Goal: Transaction & Acquisition: Purchase product/service

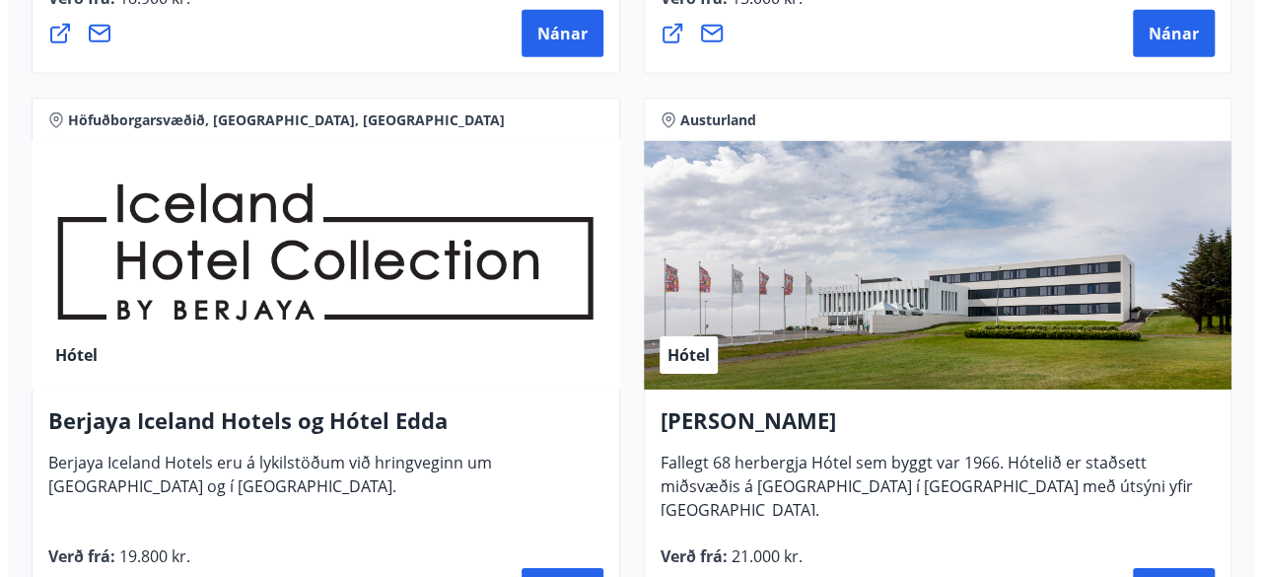
scroll to position [3130, 0]
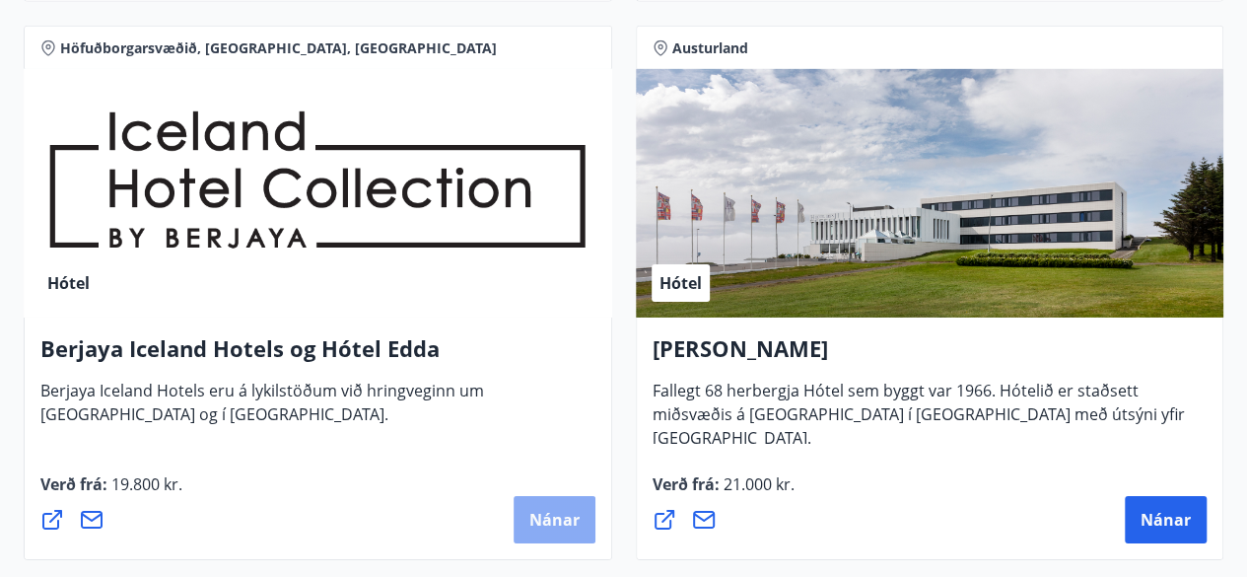
click at [548, 518] on span "Nánar" at bounding box center [555, 520] width 50 height 22
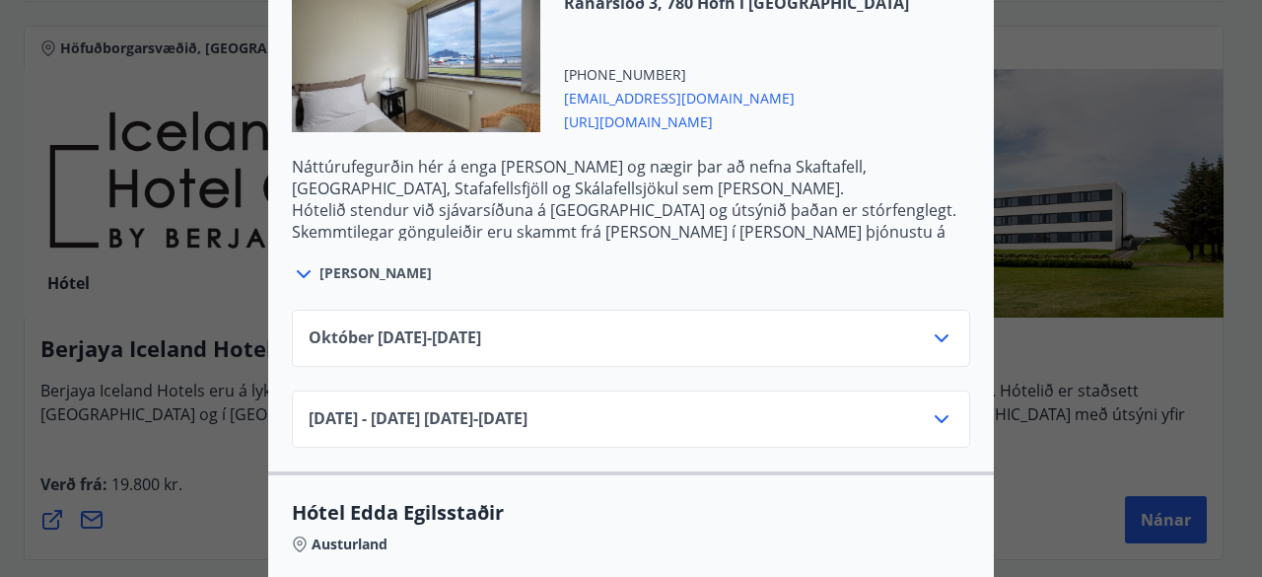
scroll to position [2861, 0]
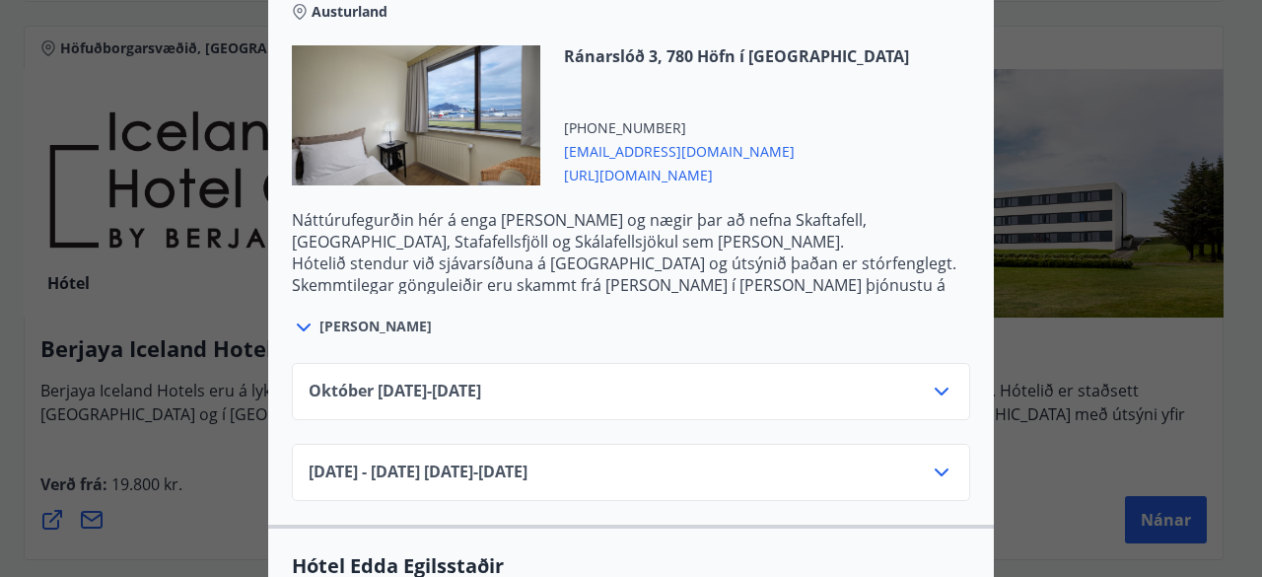
click at [939, 382] on icon at bounding box center [942, 392] width 24 height 24
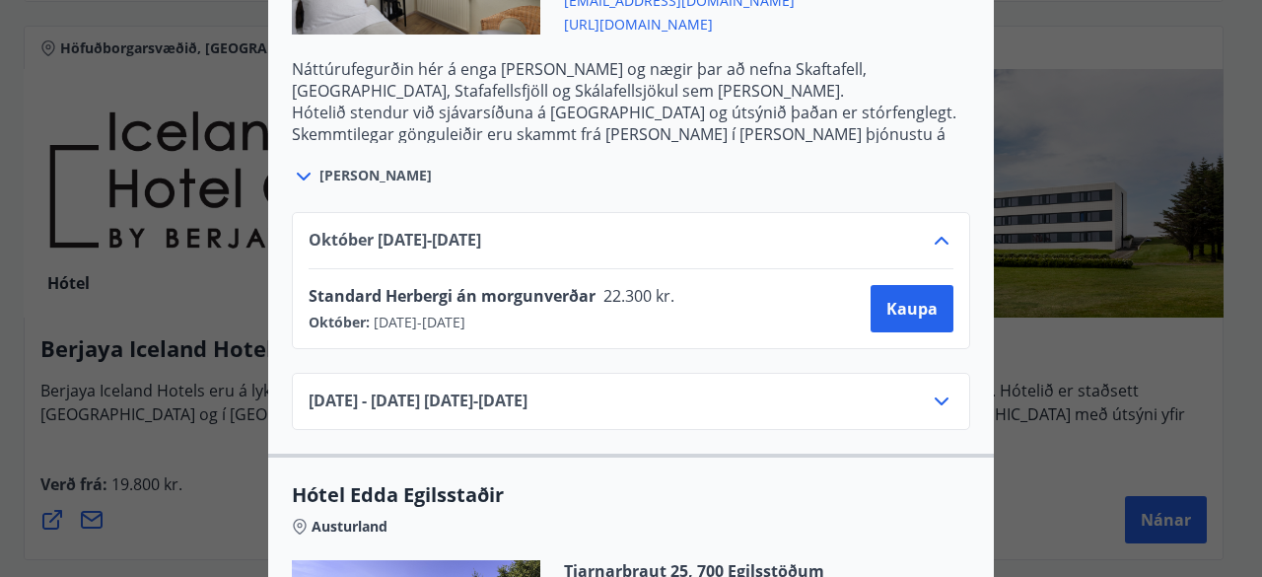
scroll to position [3022, 0]
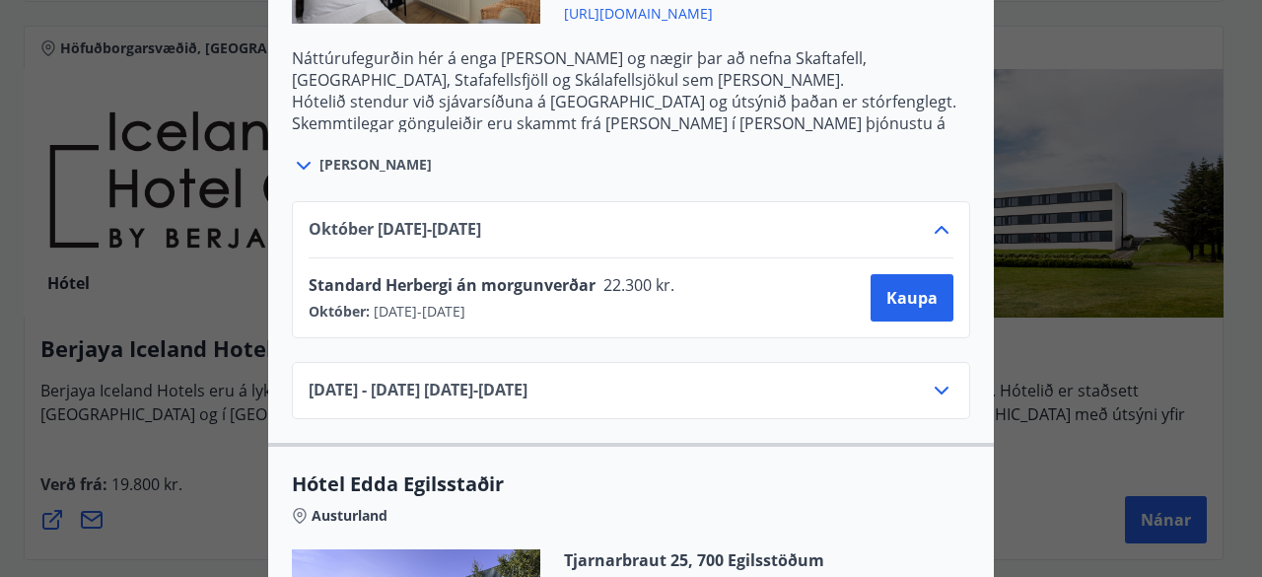
click at [935, 387] on icon at bounding box center [942, 391] width 14 height 8
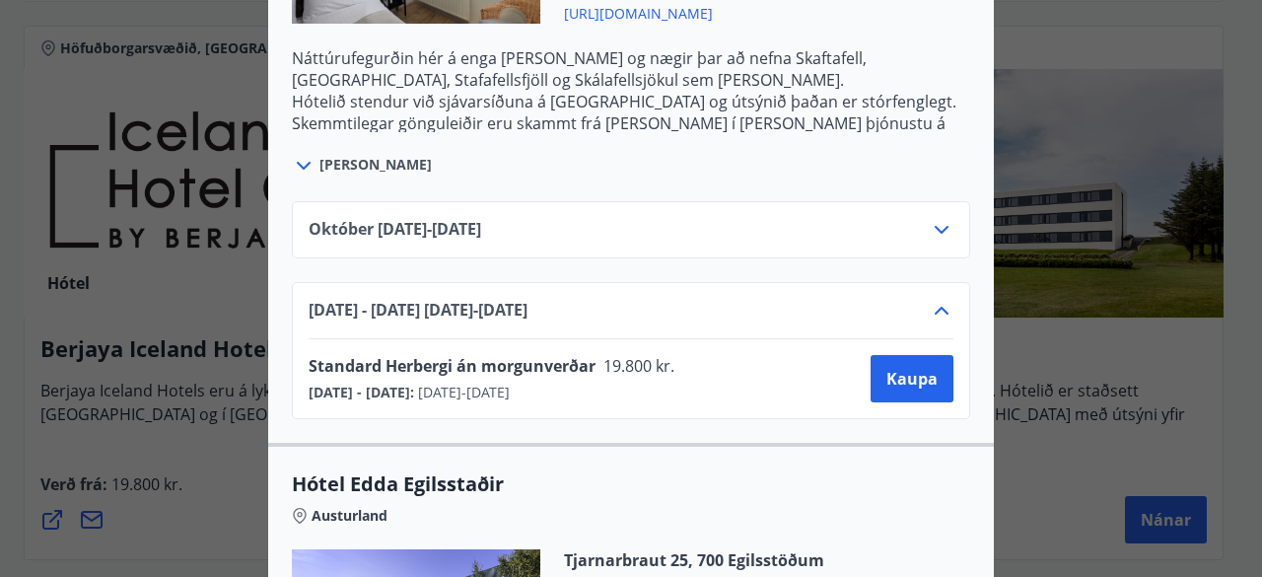
click at [1221, 396] on div "Berjaya Iceland Hotels og Hótel Edda Berjaya Iceland Hotels og Hótel Edda eru h…" at bounding box center [631, 288] width 1262 height 577
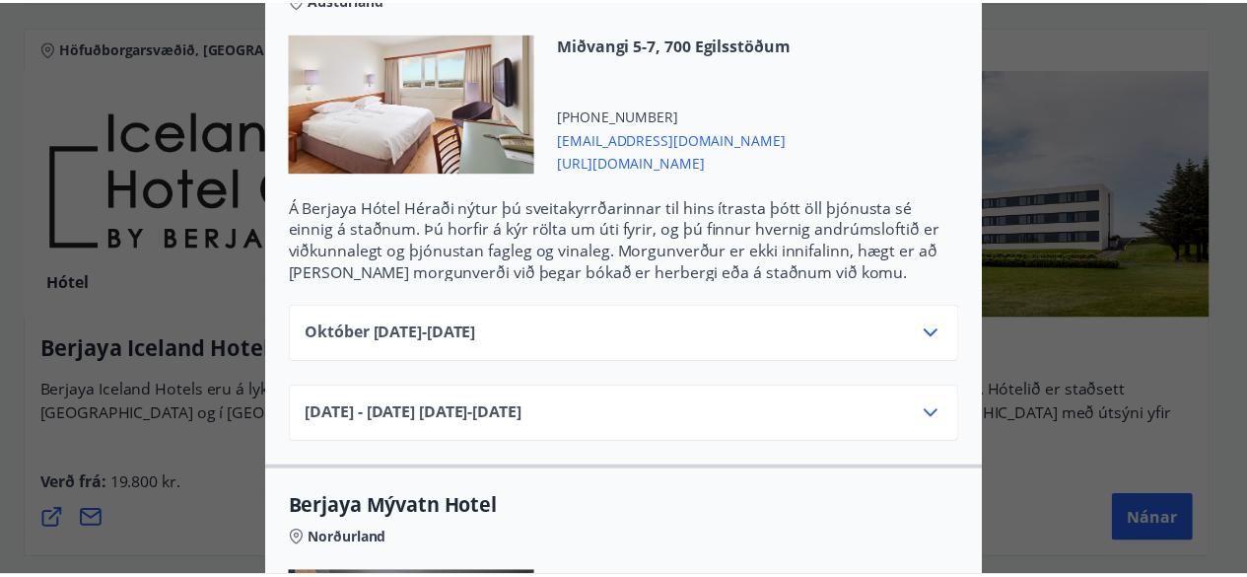
scroll to position [0, 0]
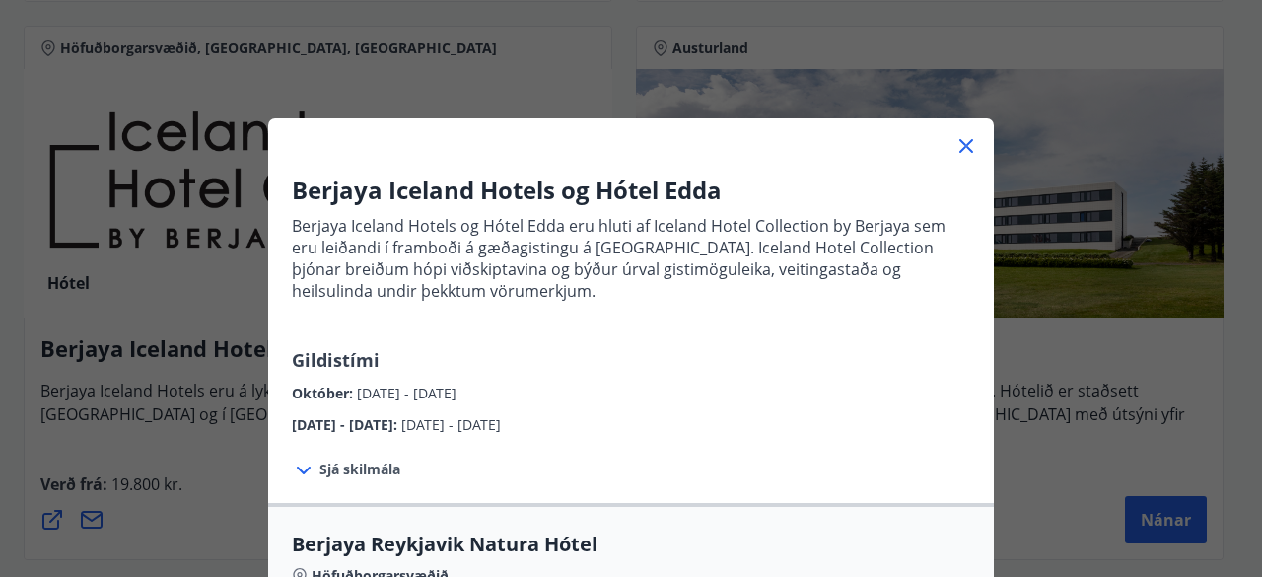
click at [962, 145] on icon at bounding box center [966, 146] width 24 height 24
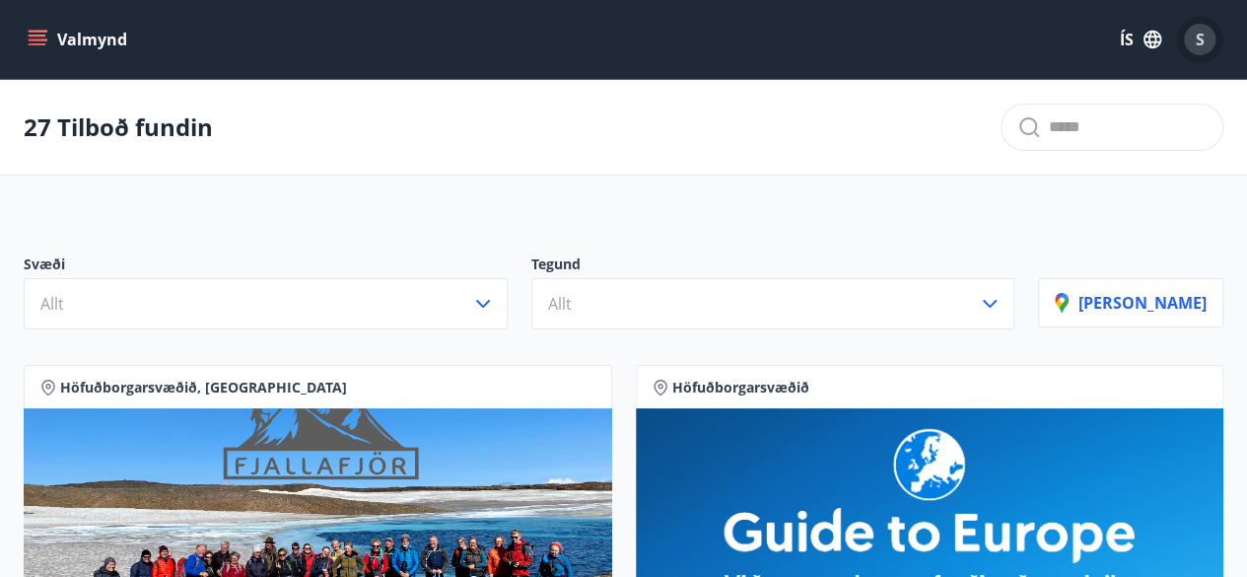
click at [1203, 41] on span "S" at bounding box center [1200, 40] width 9 height 22
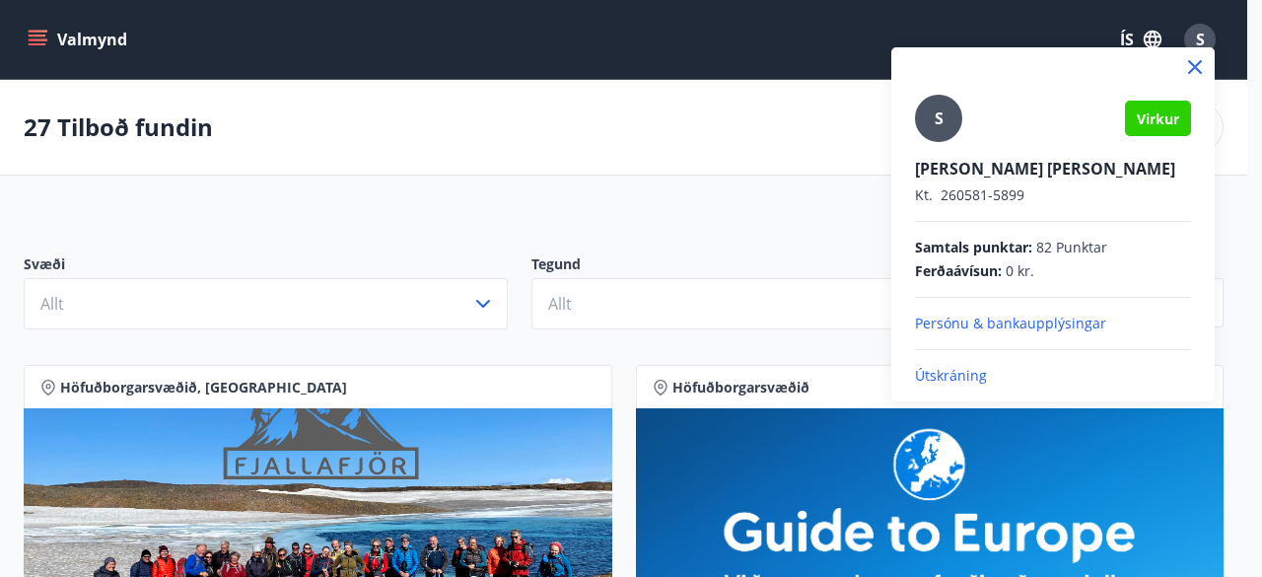
click at [943, 376] on p "Útskráning" at bounding box center [1053, 376] width 276 height 20
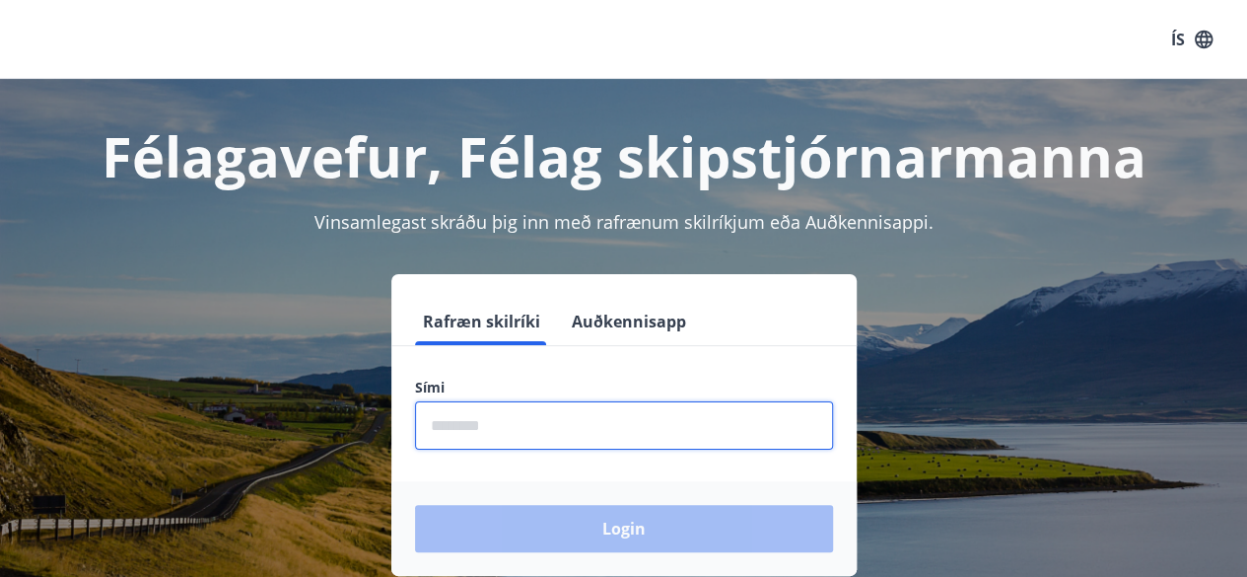
click at [513, 436] on input "phone" at bounding box center [624, 425] width 418 height 48
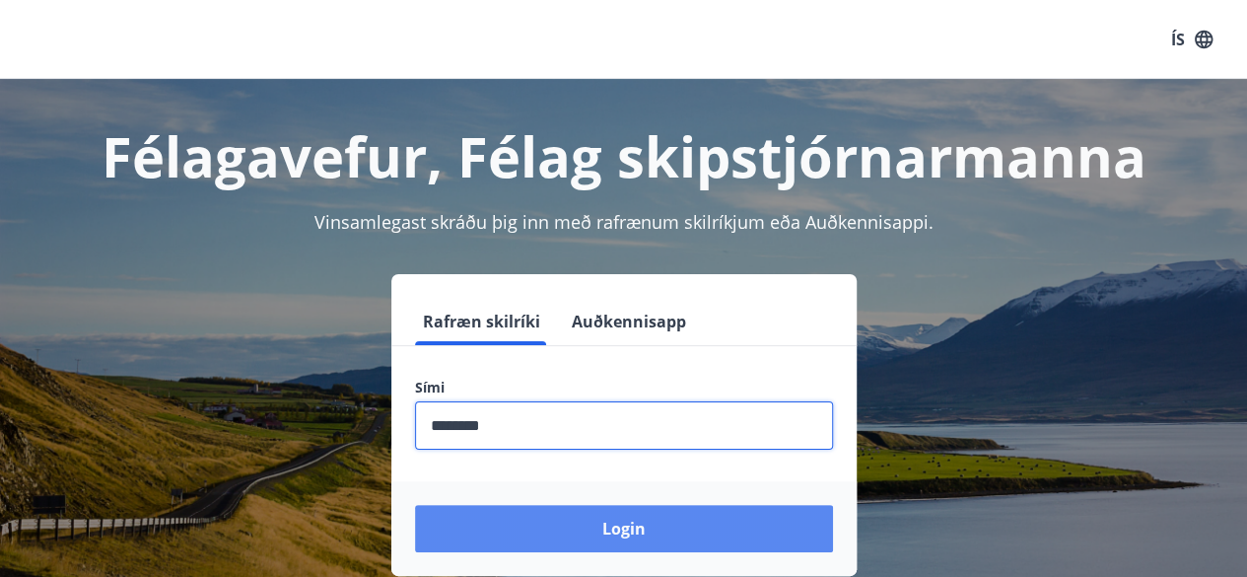
type input "********"
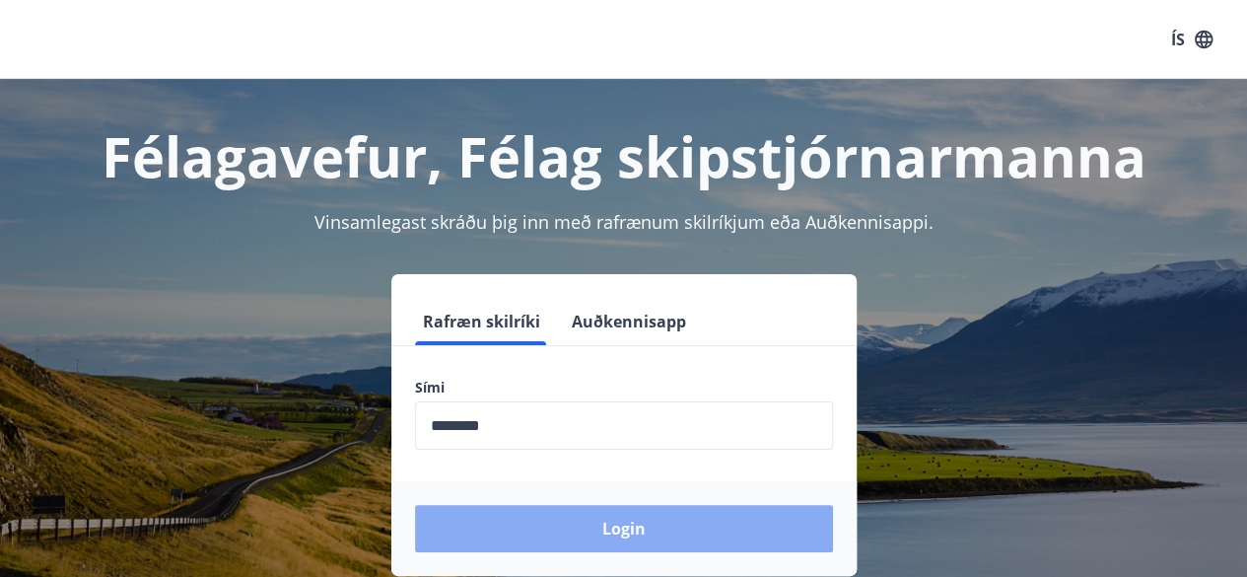
click at [636, 529] on button "Login" at bounding box center [624, 528] width 418 height 47
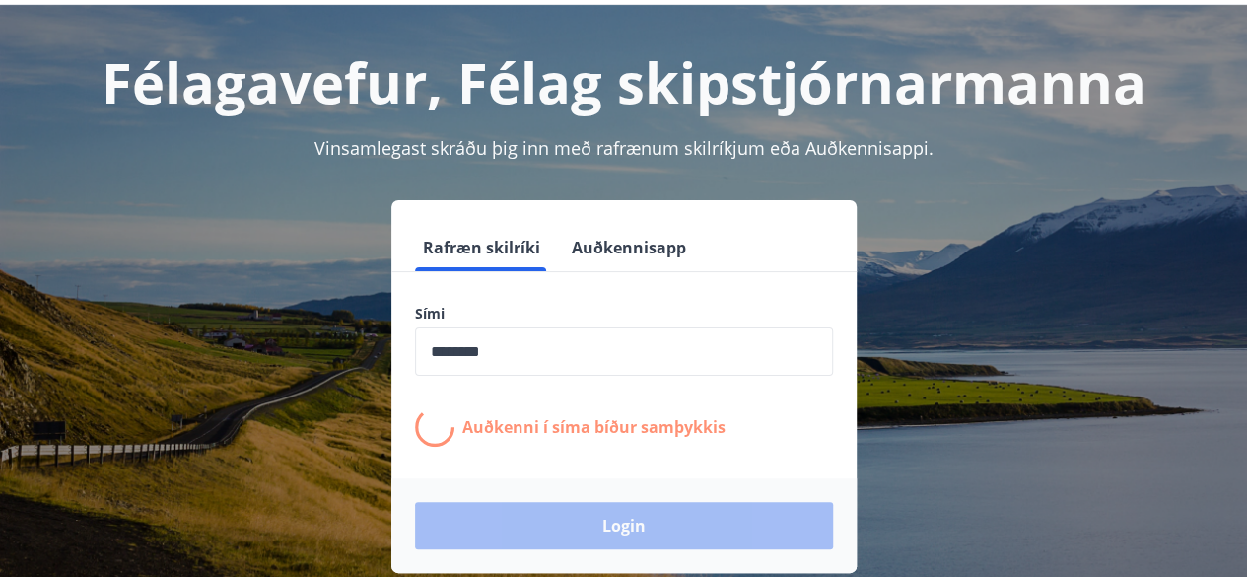
scroll to position [85, 0]
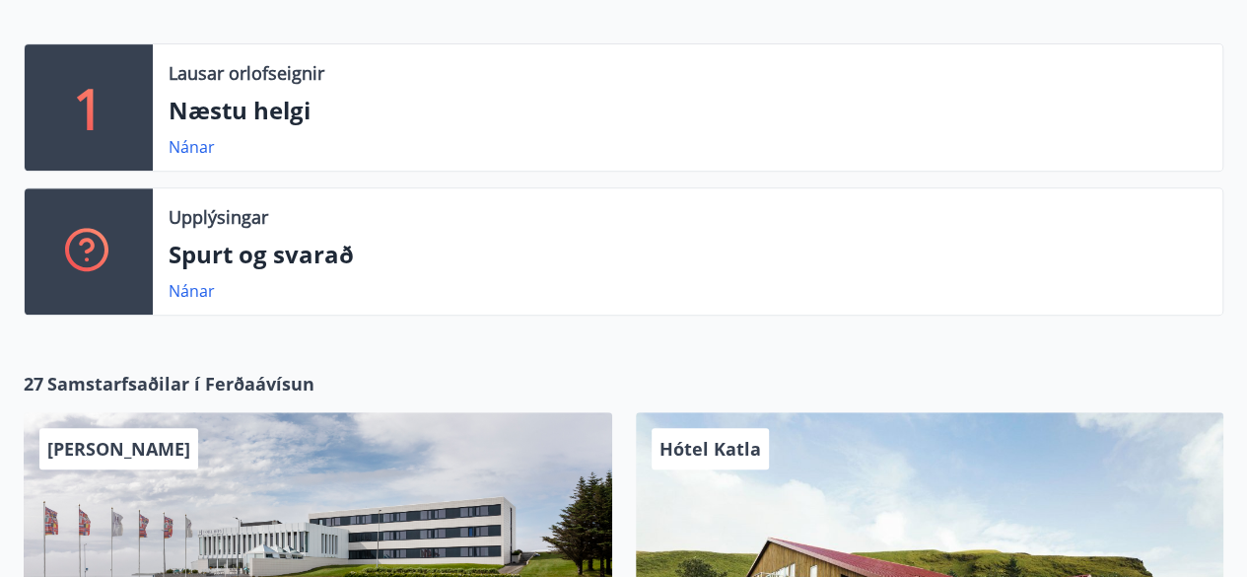
scroll to position [382, 0]
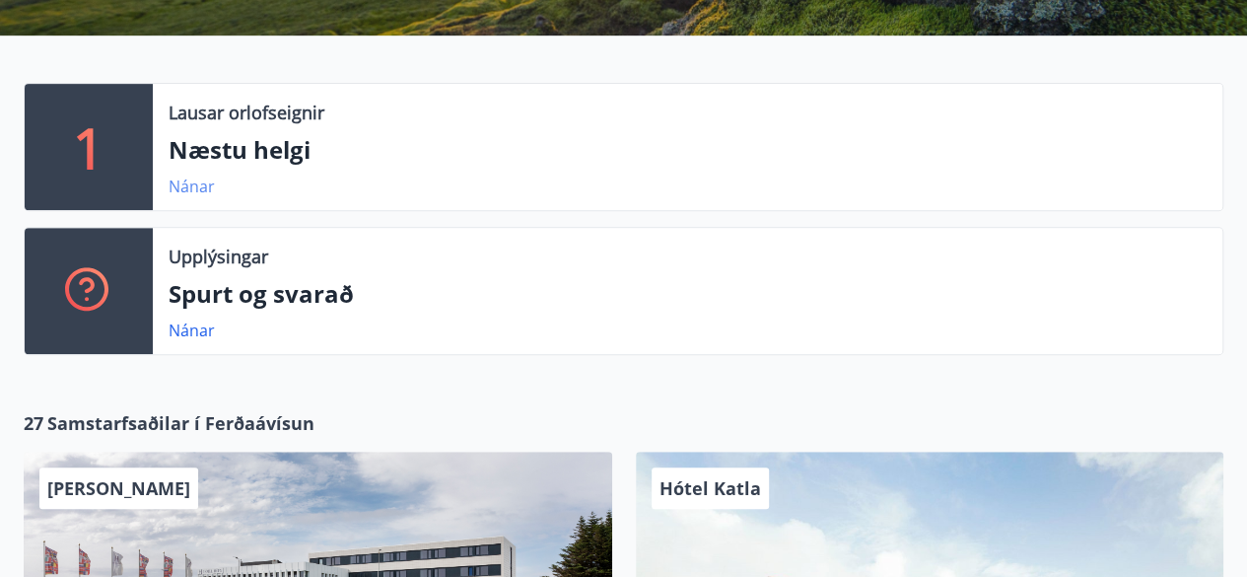
click at [189, 191] on link "Nánar" at bounding box center [192, 187] width 46 height 22
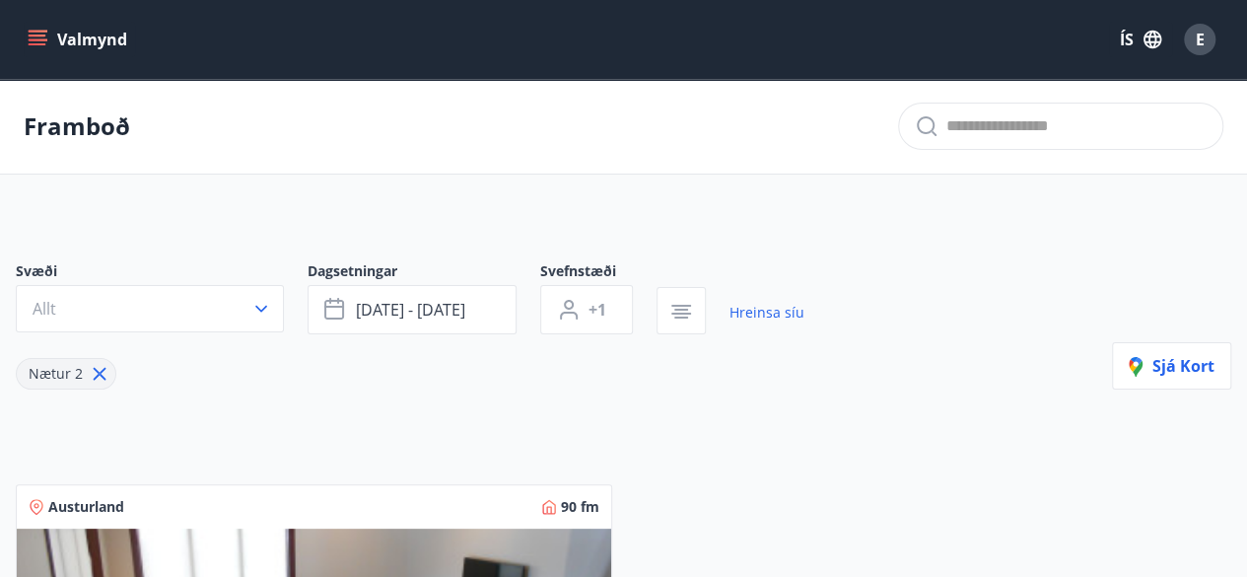
click at [85, 35] on button "Valmynd" at bounding box center [79, 39] width 111 height 35
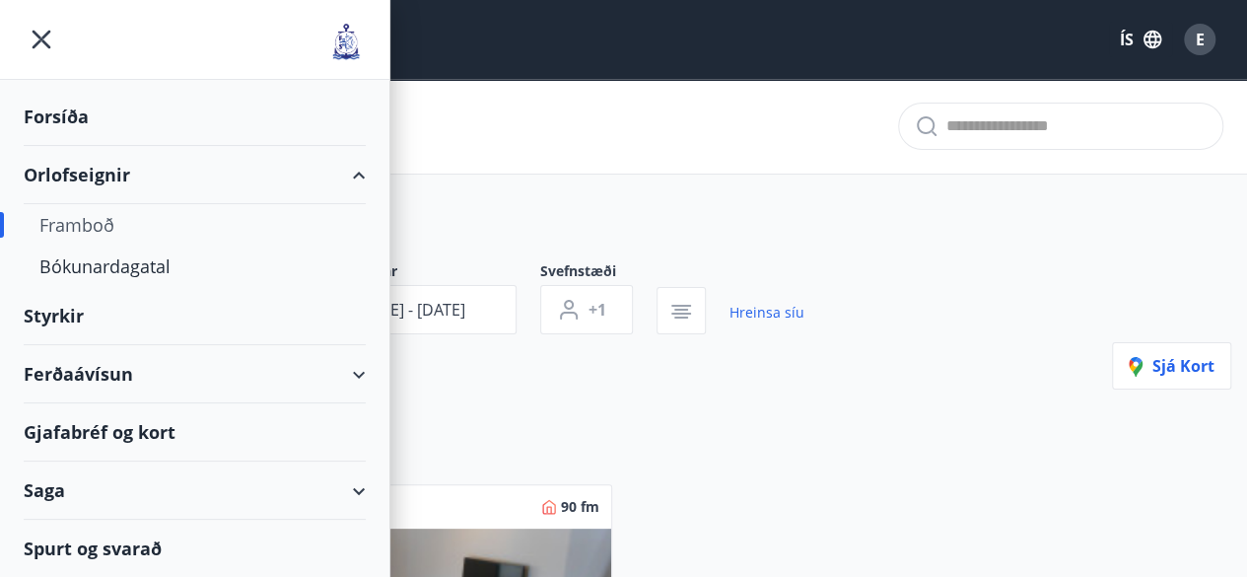
click at [81, 376] on div "Ferðaávísun" at bounding box center [195, 374] width 342 height 58
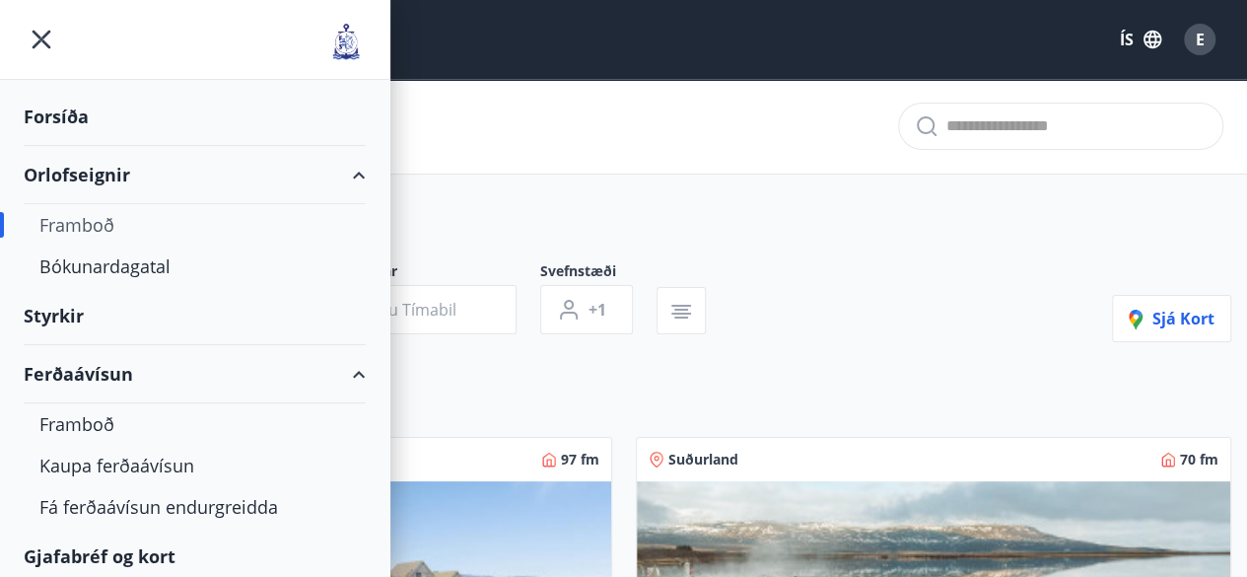
click at [862, 261] on div "Svæði Allt Dagsetningar Veldu tímabil Svefnstæði +1 Sjá kort" at bounding box center [624, 301] width 1216 height 81
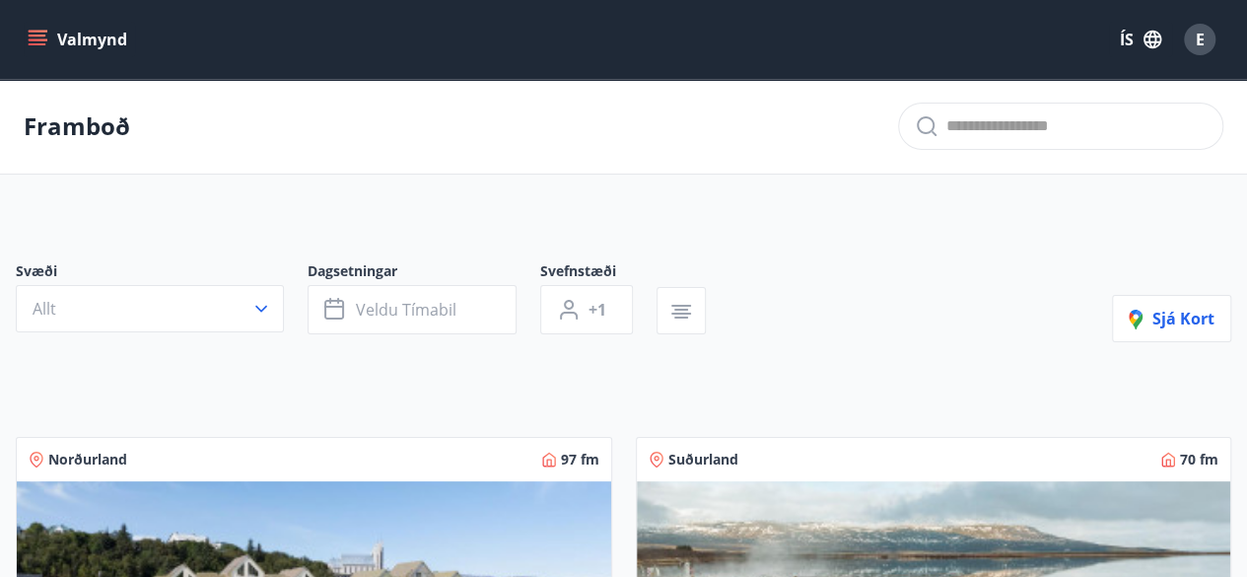
click at [30, 38] on icon "menu" at bounding box center [40, 39] width 22 height 2
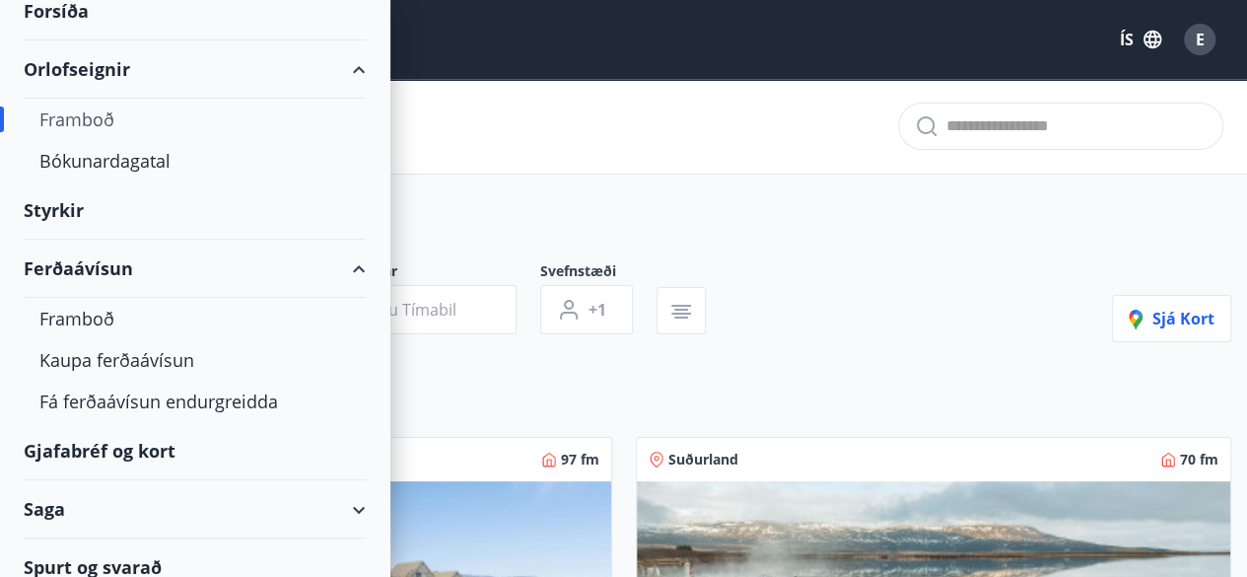
scroll to position [121, 0]
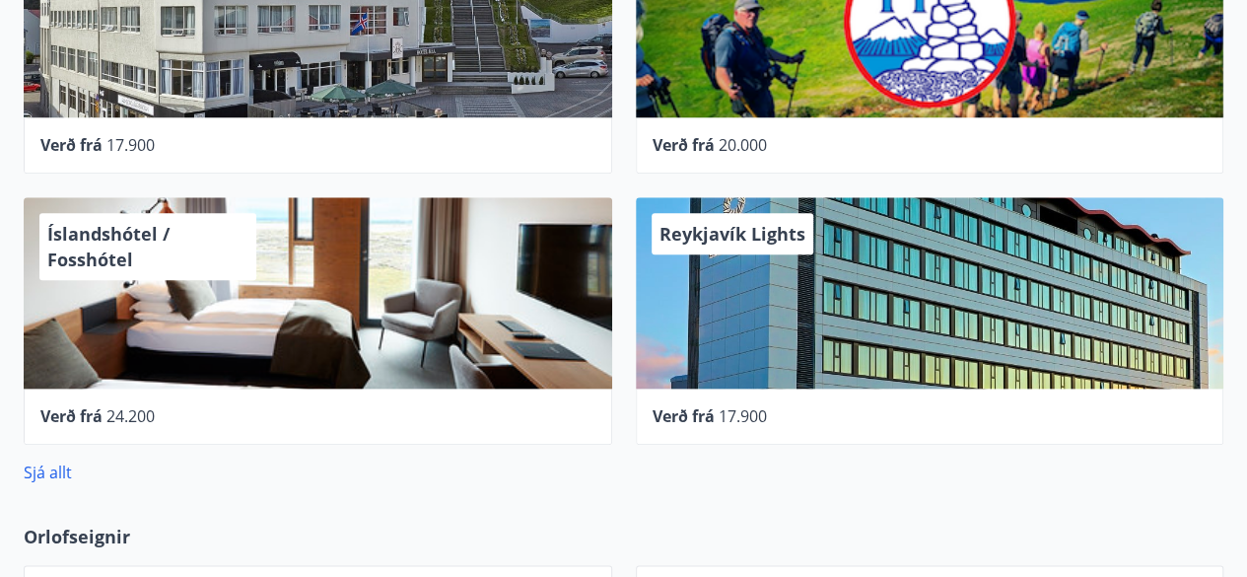
scroll to position [916, 0]
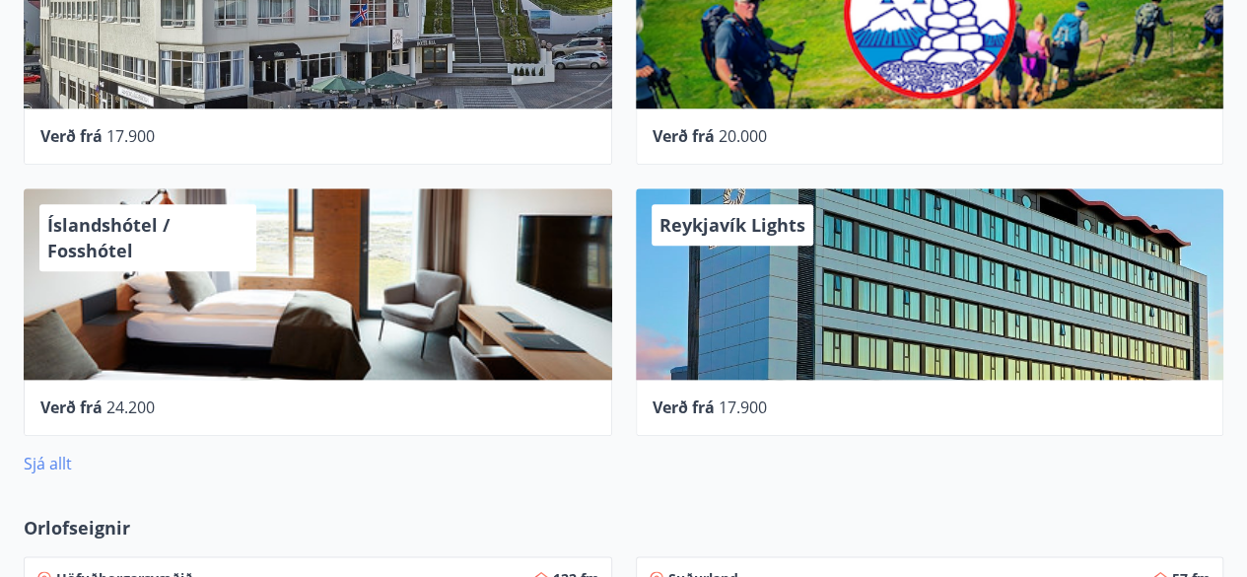
click at [48, 464] on link "Sjá allt" at bounding box center [48, 464] width 48 height 22
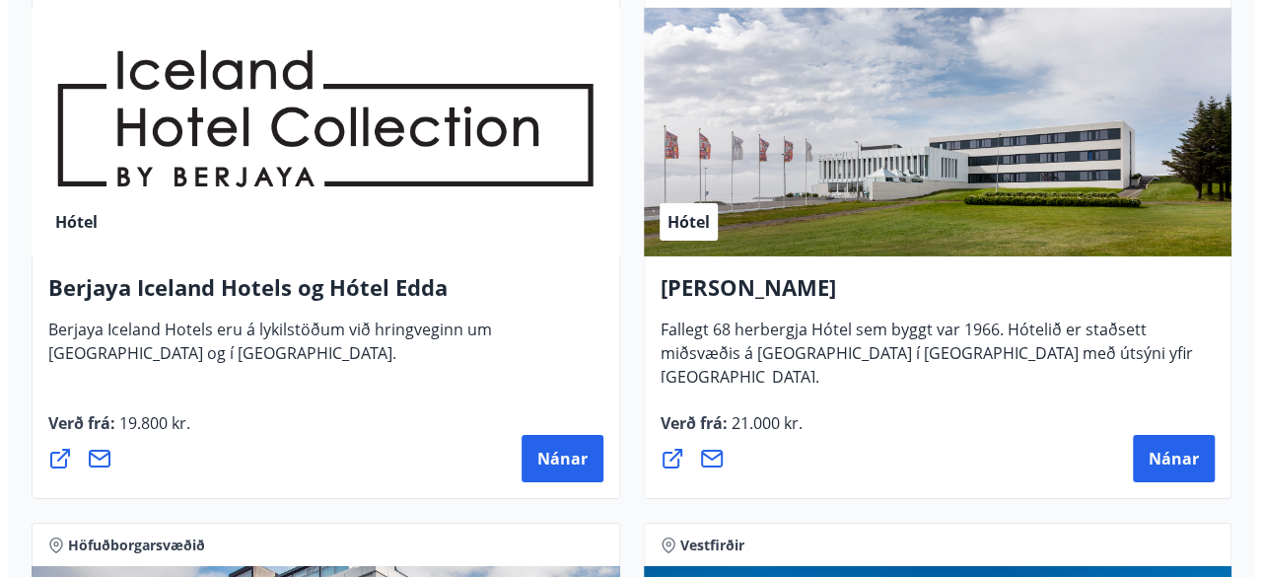
scroll to position [3252, 0]
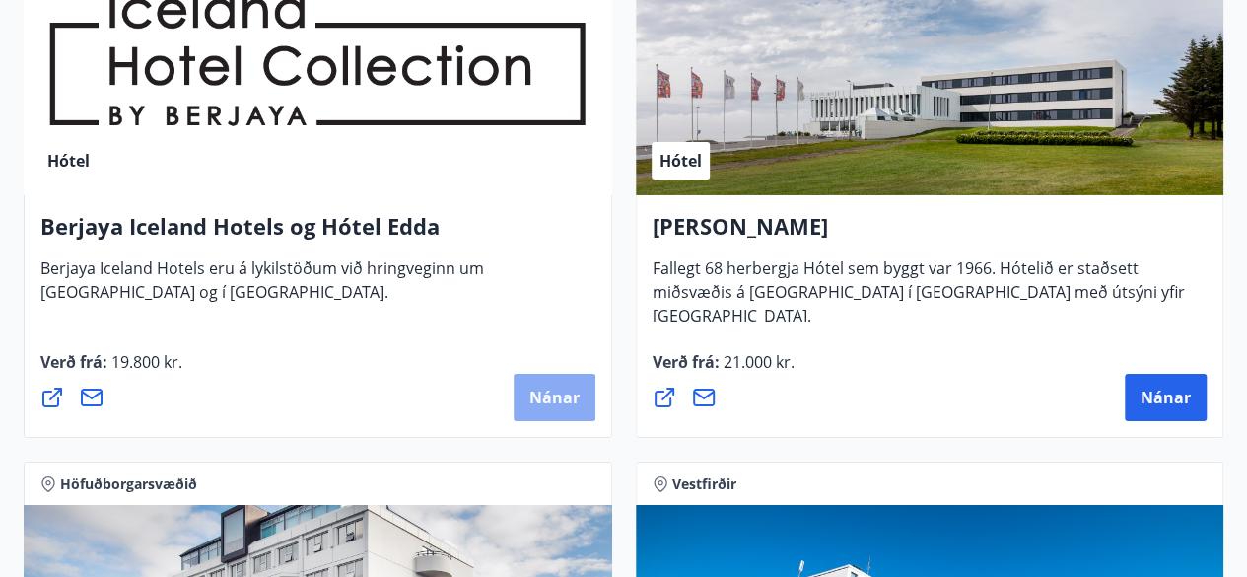
click at [552, 403] on span "Nánar" at bounding box center [555, 398] width 50 height 22
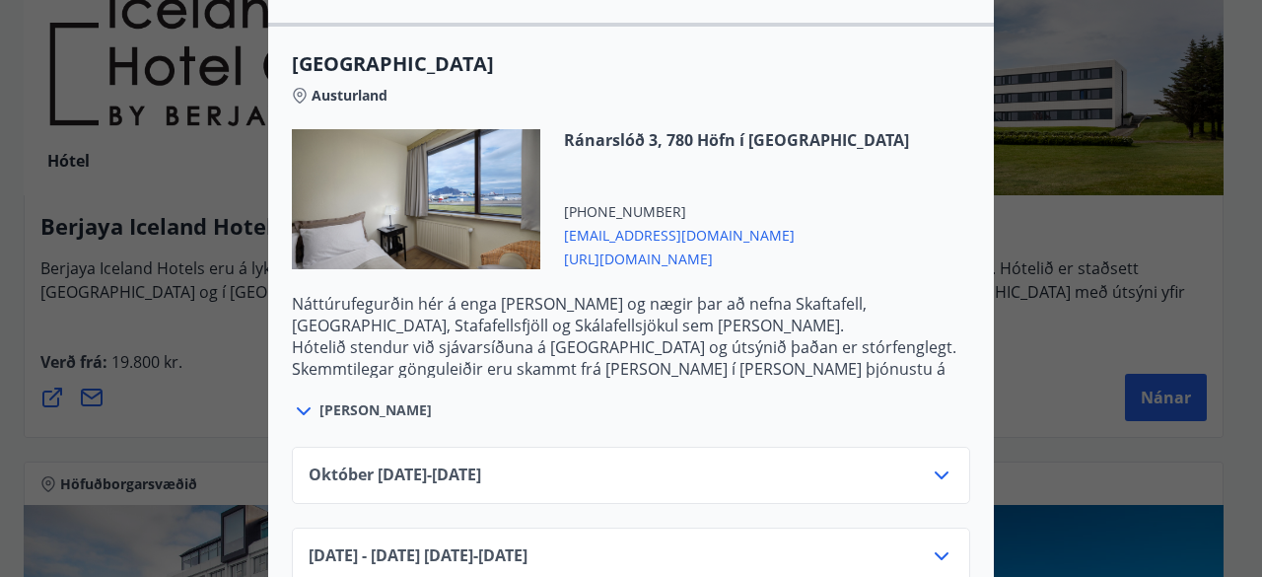
scroll to position [2782, 0]
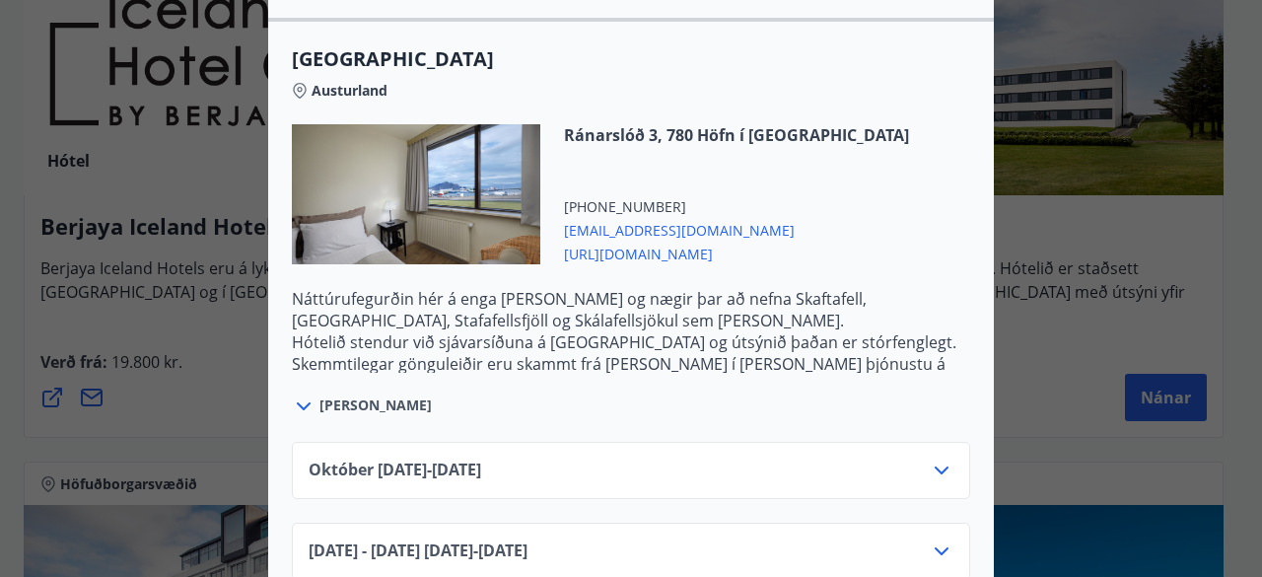
click at [939, 464] on icon at bounding box center [942, 471] width 24 height 24
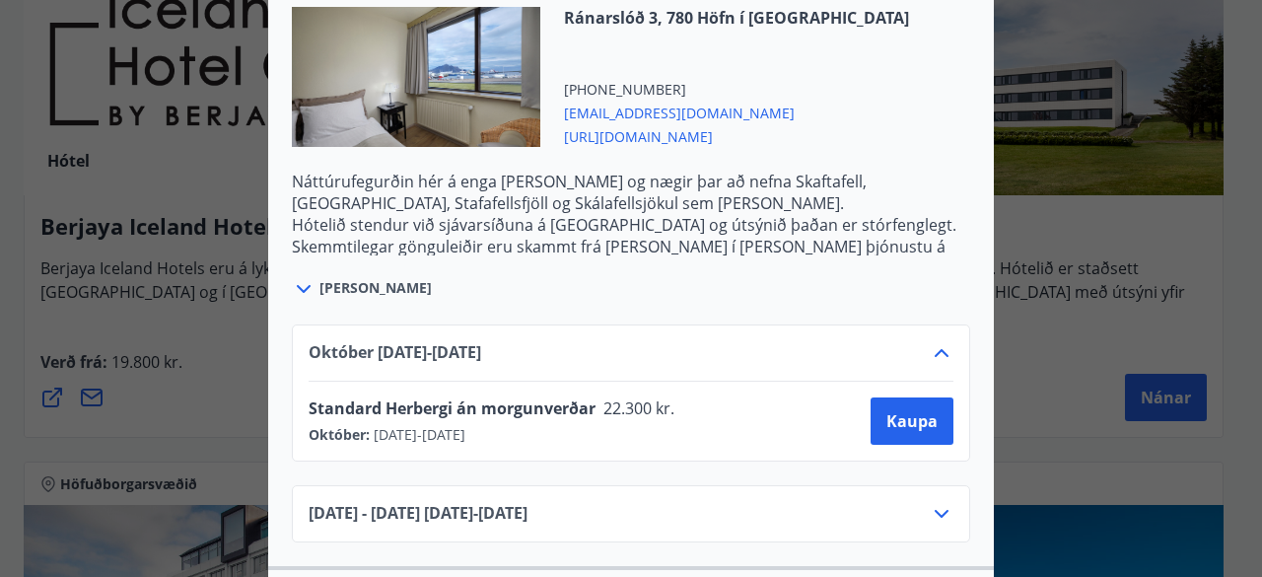
scroll to position [2887, 0]
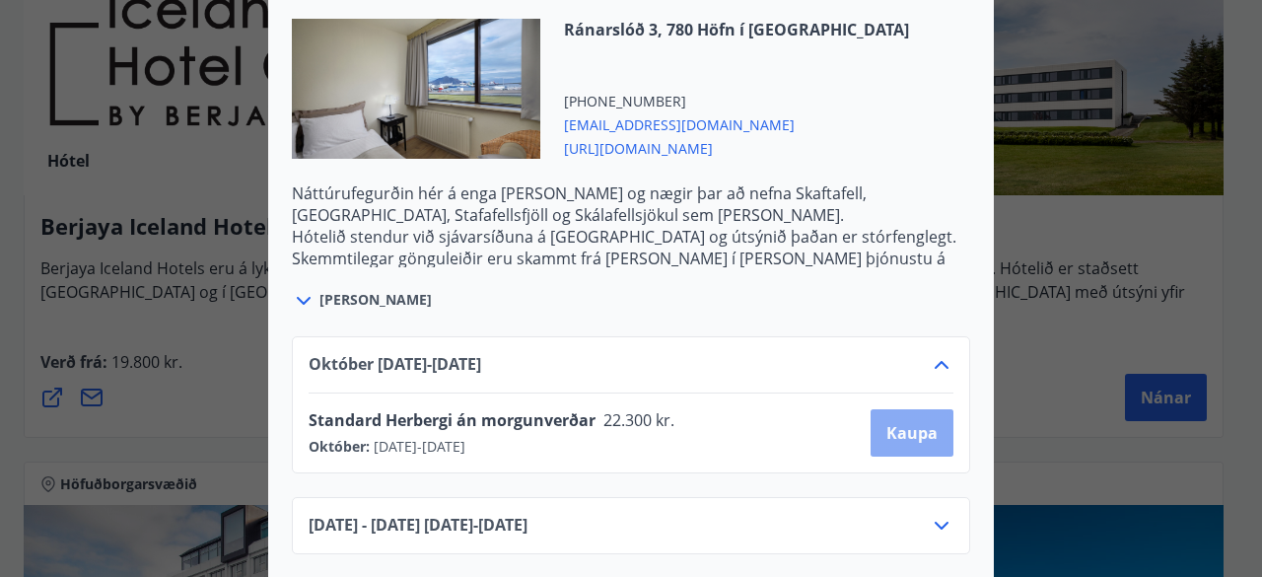
click at [893, 429] on span "Kaupa" at bounding box center [911, 433] width 51 height 22
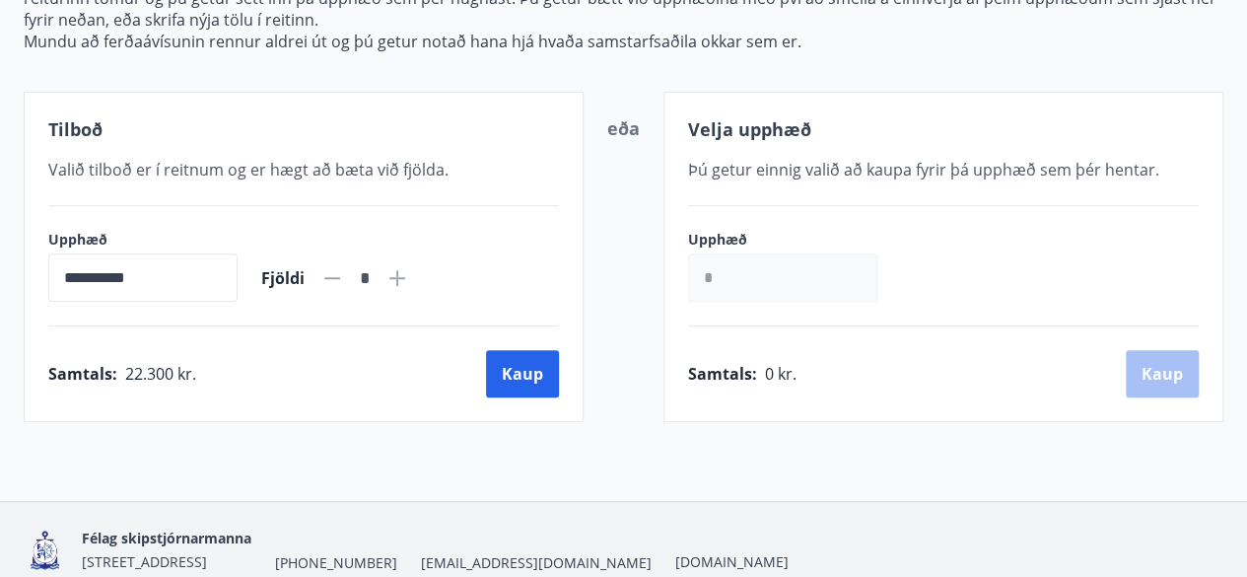
scroll to position [370, 0]
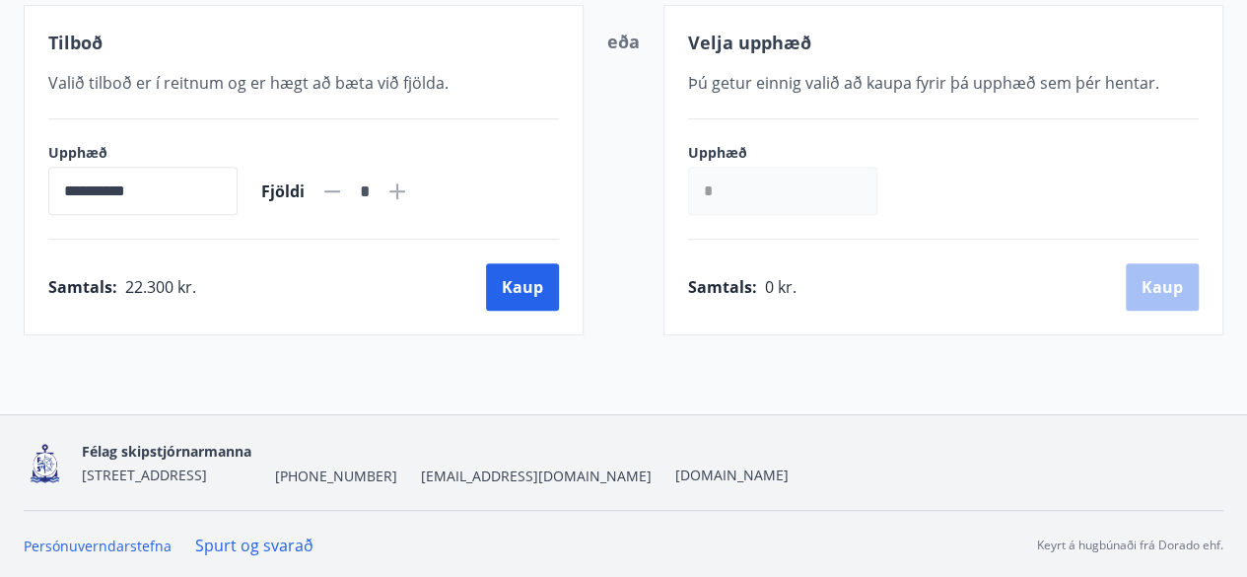
click at [409, 186] on icon at bounding box center [398, 191] width 24 height 24
type input "*"
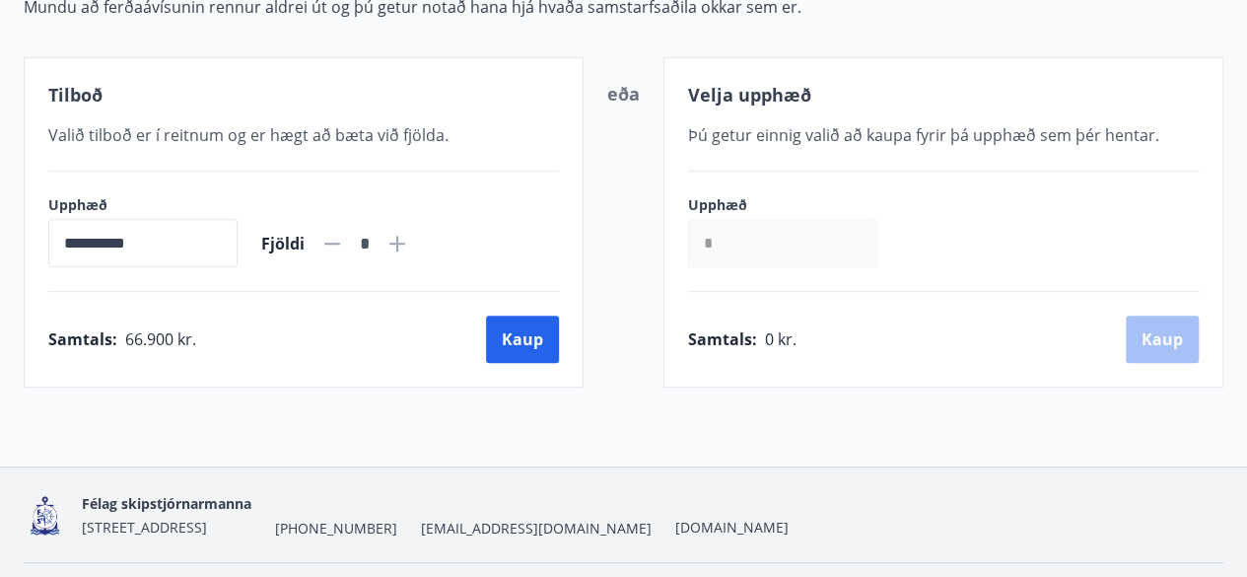
scroll to position [306, 0]
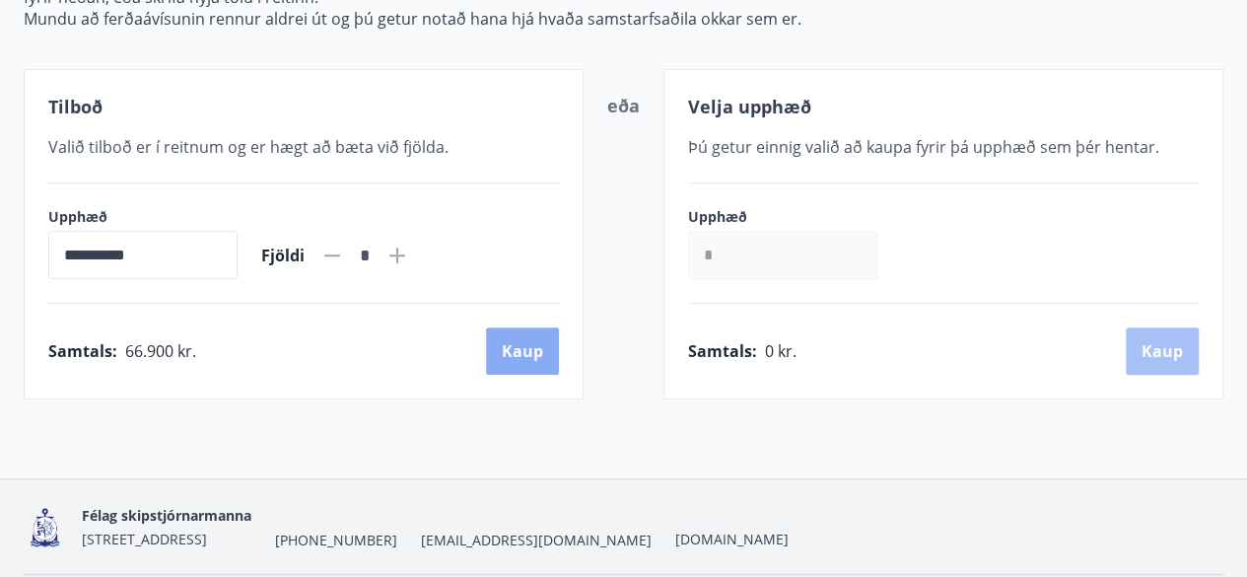
click at [526, 351] on button "Kaup" at bounding box center [522, 350] width 73 height 47
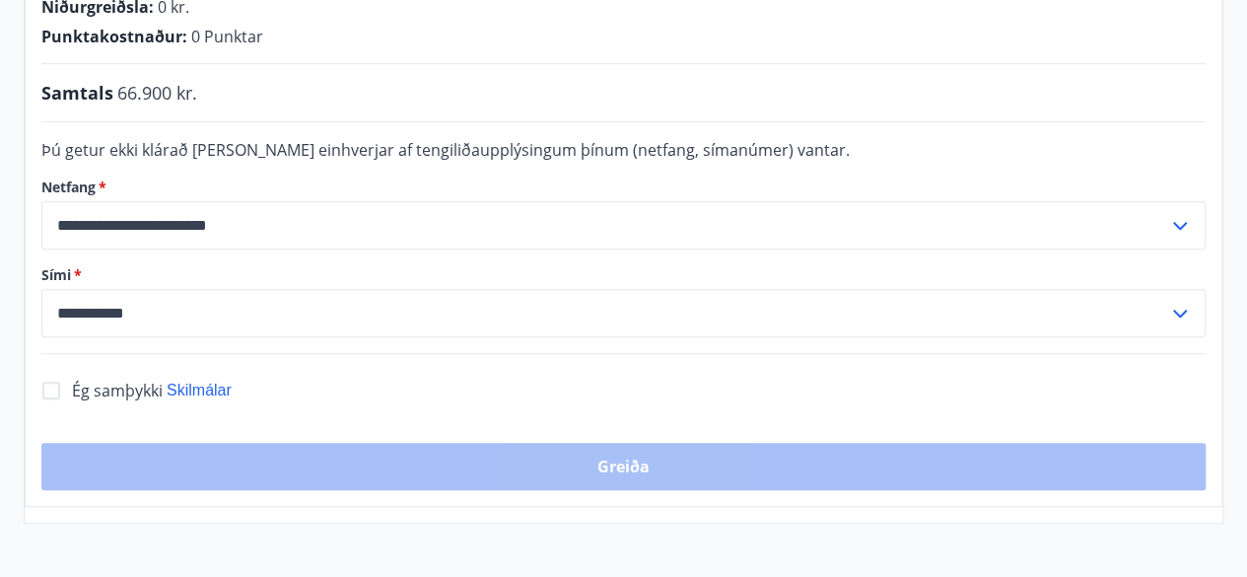
scroll to position [501, 0]
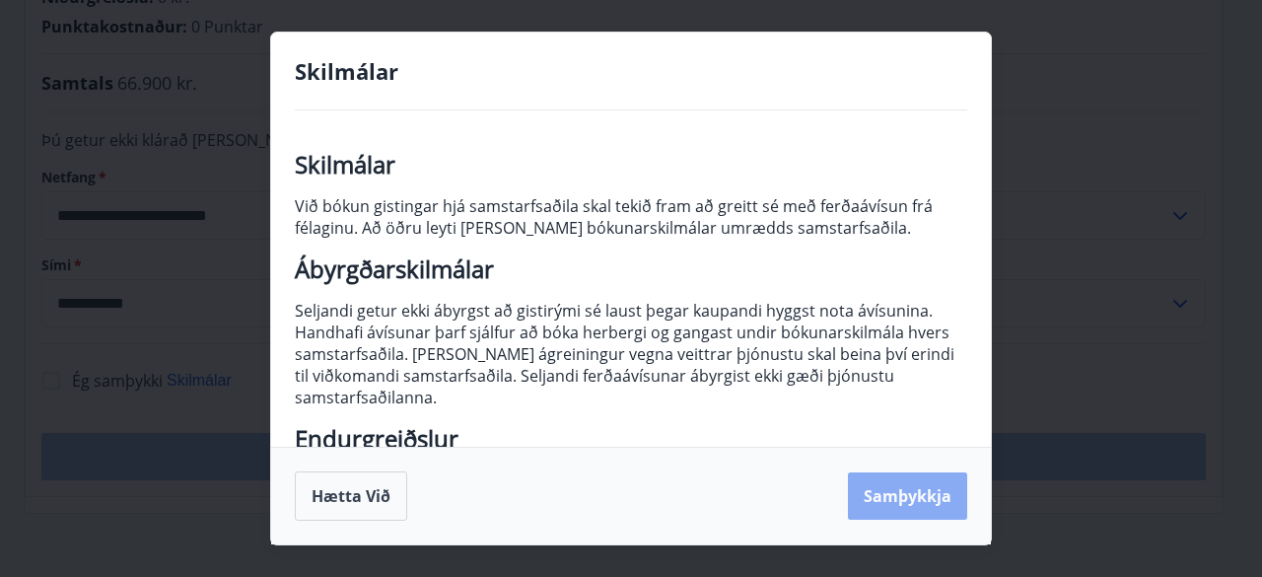
click at [913, 495] on button "Samþykkja" at bounding box center [907, 495] width 119 height 47
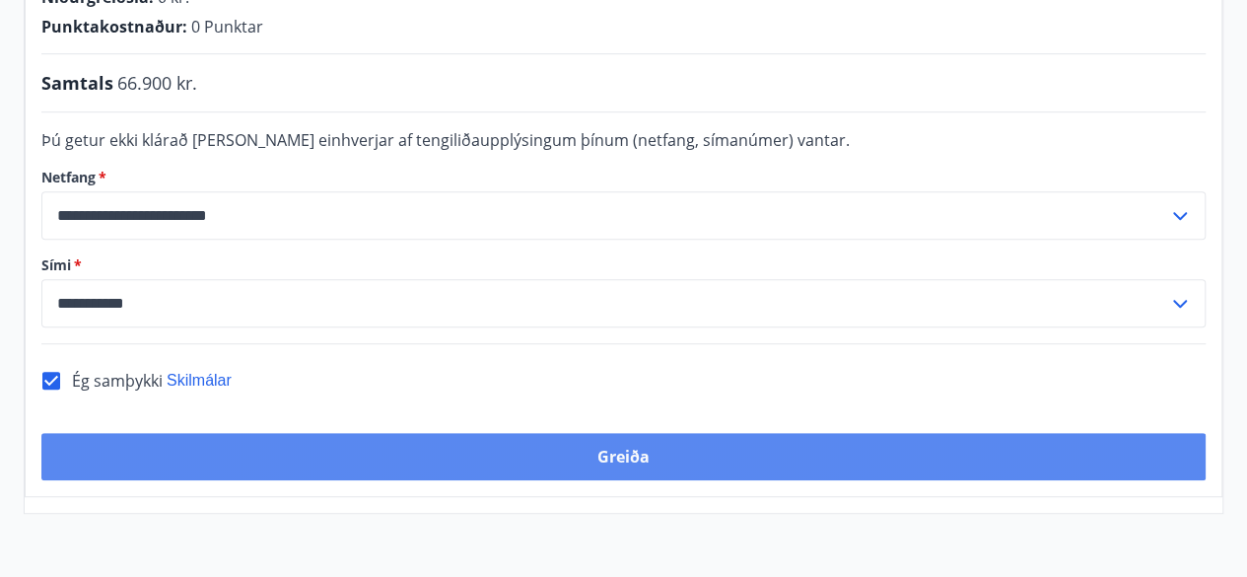
click at [607, 438] on button "Greiða" at bounding box center [623, 456] width 1165 height 47
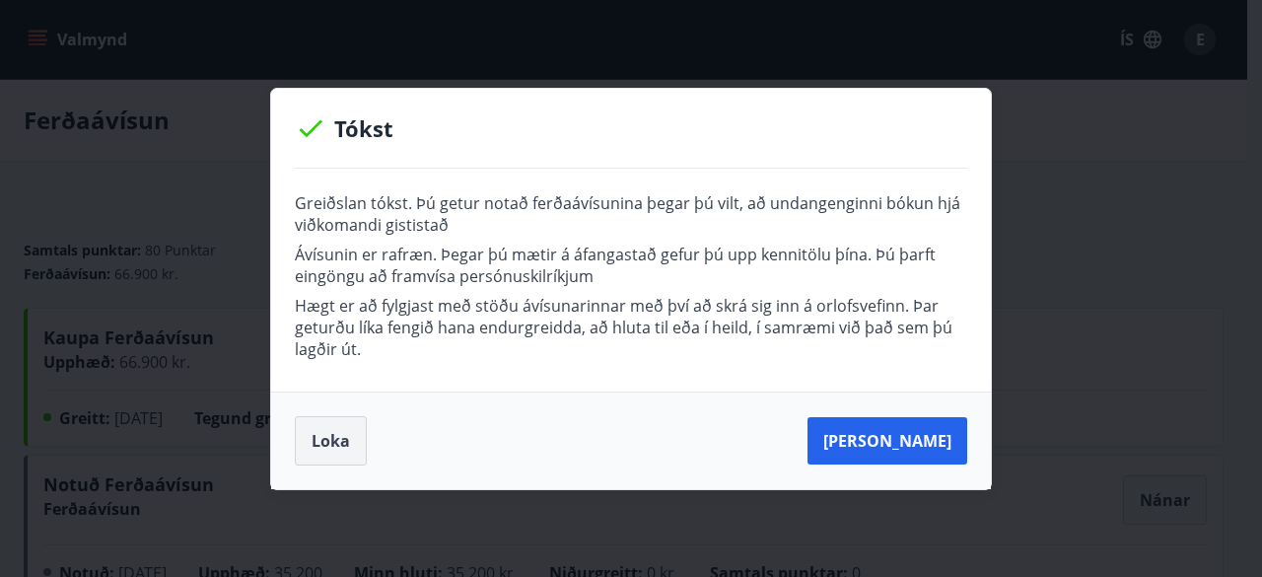
click at [312, 449] on button "Loka" at bounding box center [331, 440] width 72 height 49
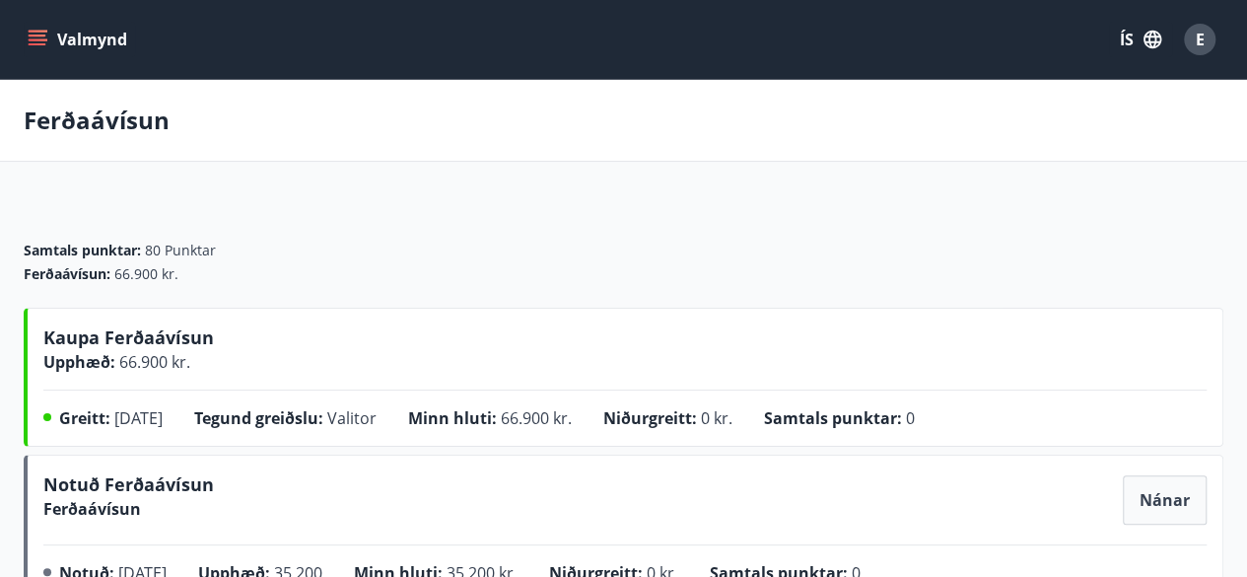
click at [43, 38] on icon "menu" at bounding box center [38, 40] width 20 height 20
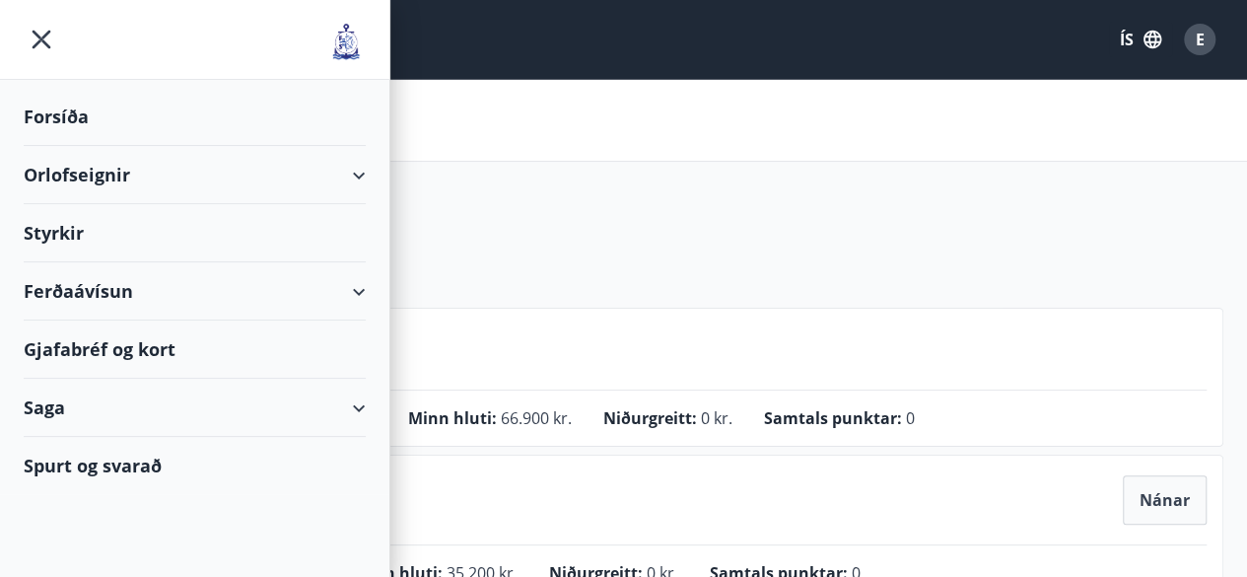
click at [701, 171] on main "Ferðaávísun Samtals punktar : 80 Punktar Ferðaávísun : 66.900 kr. [PERSON_NAME]…" at bounding box center [623, 565] width 1247 height 970
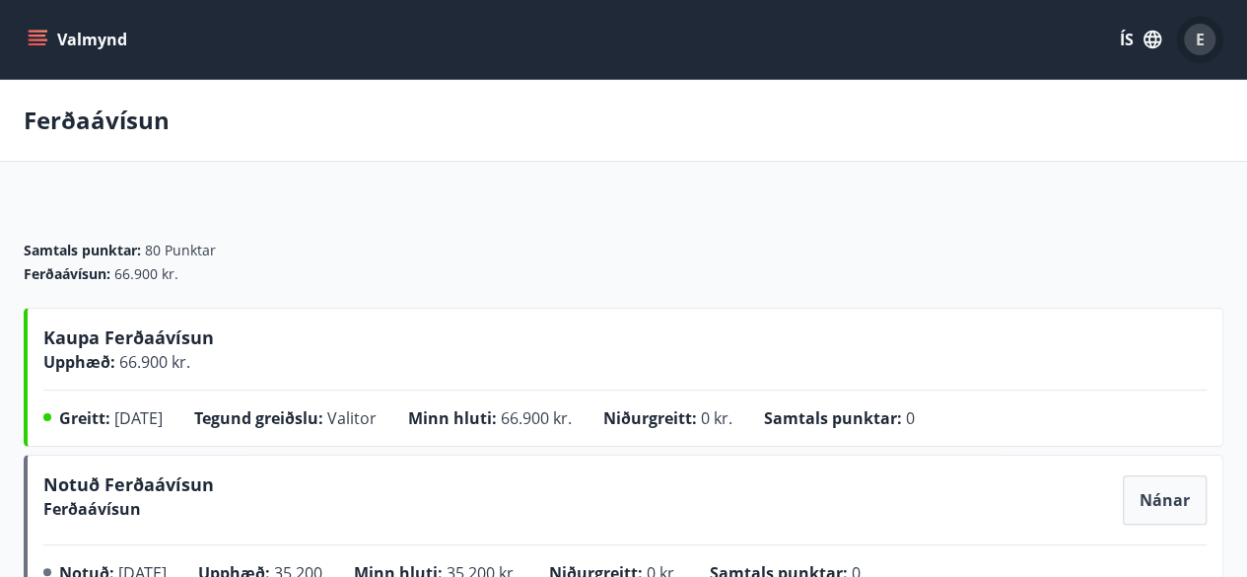
click at [1201, 35] on span "E" at bounding box center [1200, 40] width 9 height 22
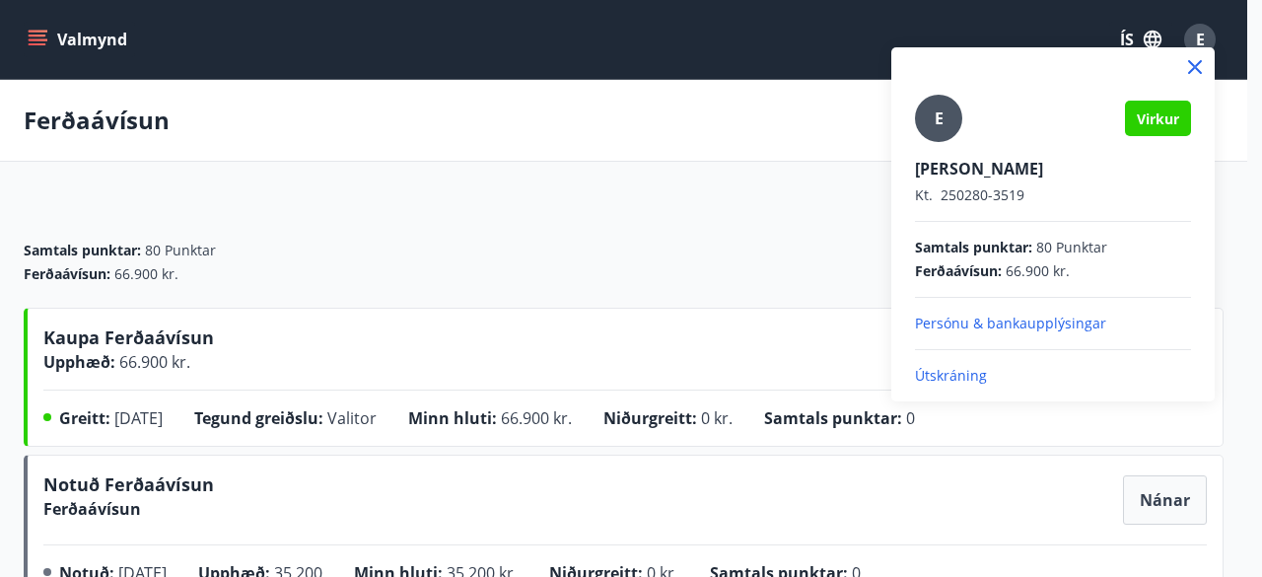
click at [935, 385] on div "E [PERSON_NAME]. 250280-3519 Samtals punktar : 80 Punktar Ferðaávísun : 66.900 …" at bounding box center [1052, 224] width 323 height 354
